Goal: Navigation & Orientation: Go to known website

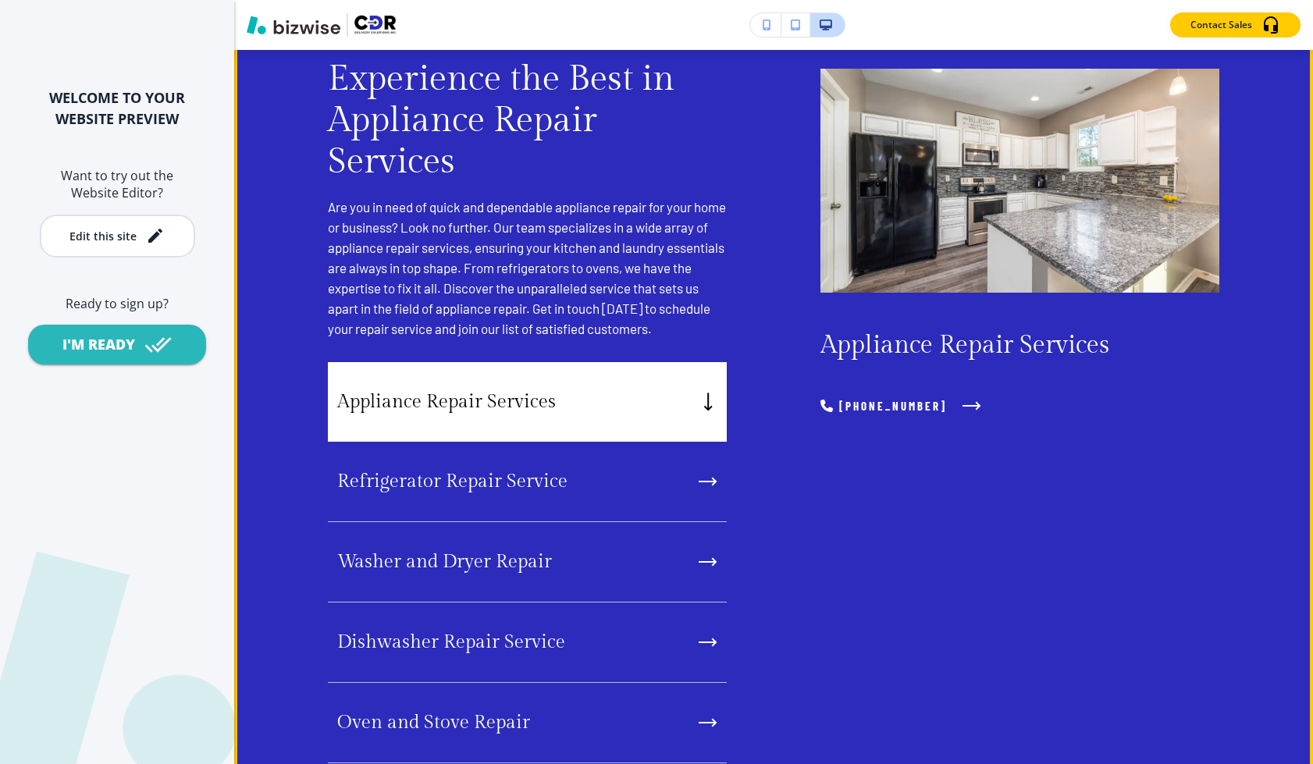
scroll to position [1450, 0]
